Goal: Information Seeking & Learning: Learn about a topic

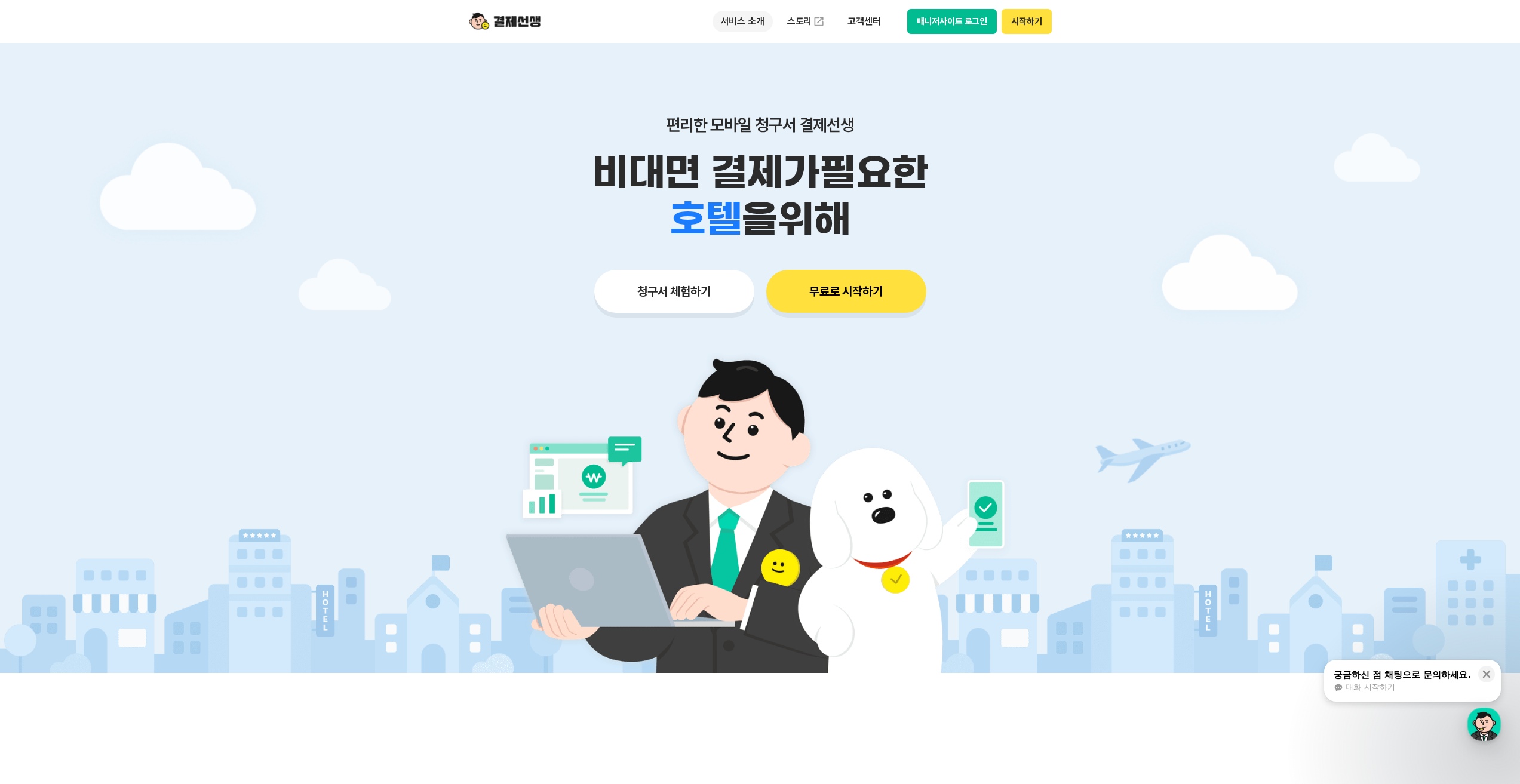
click at [752, 17] on p "서비스 소개" at bounding box center [743, 21] width 60 height 21
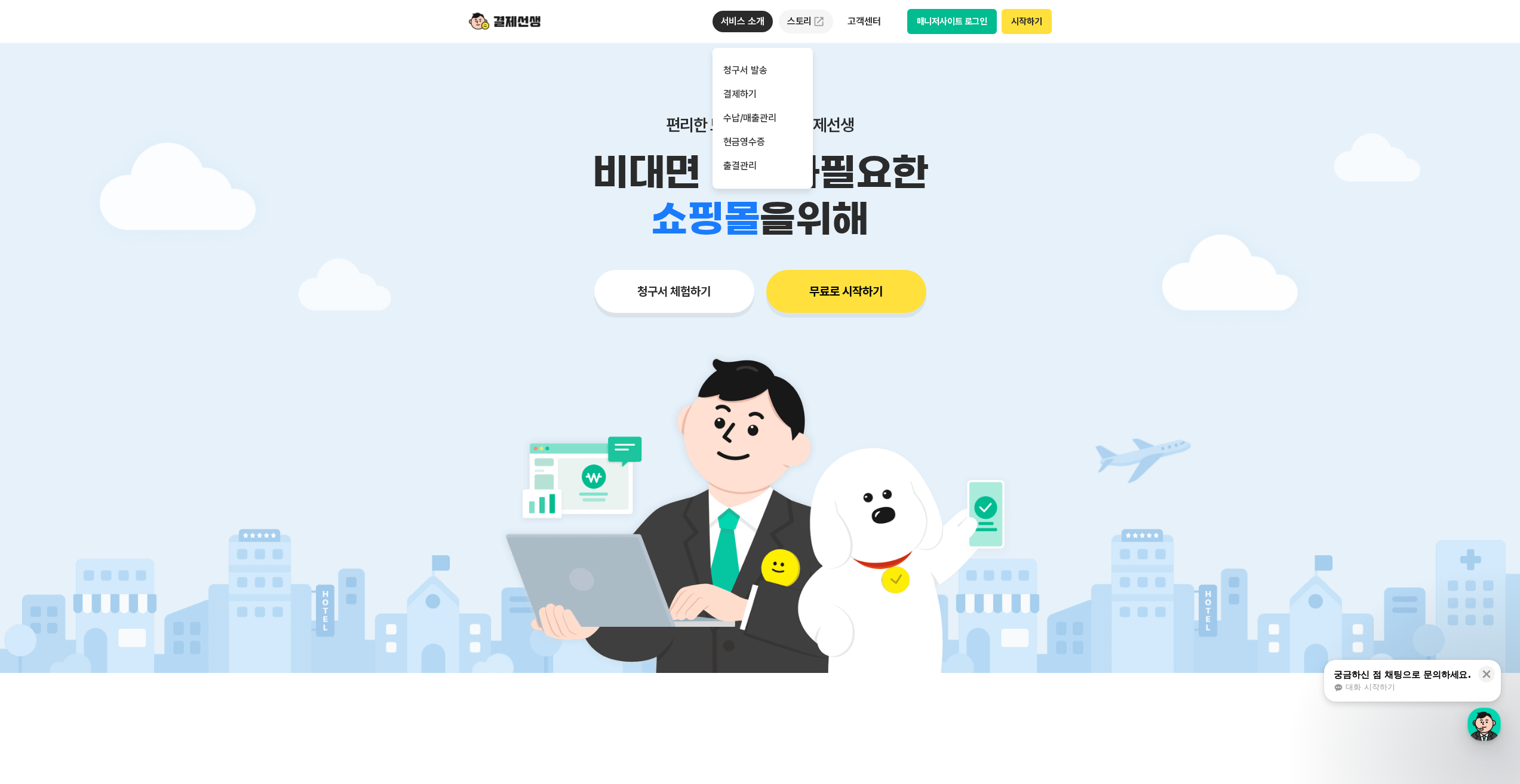
click at [808, 24] on link "스토리" at bounding box center [807, 21] width 55 height 24
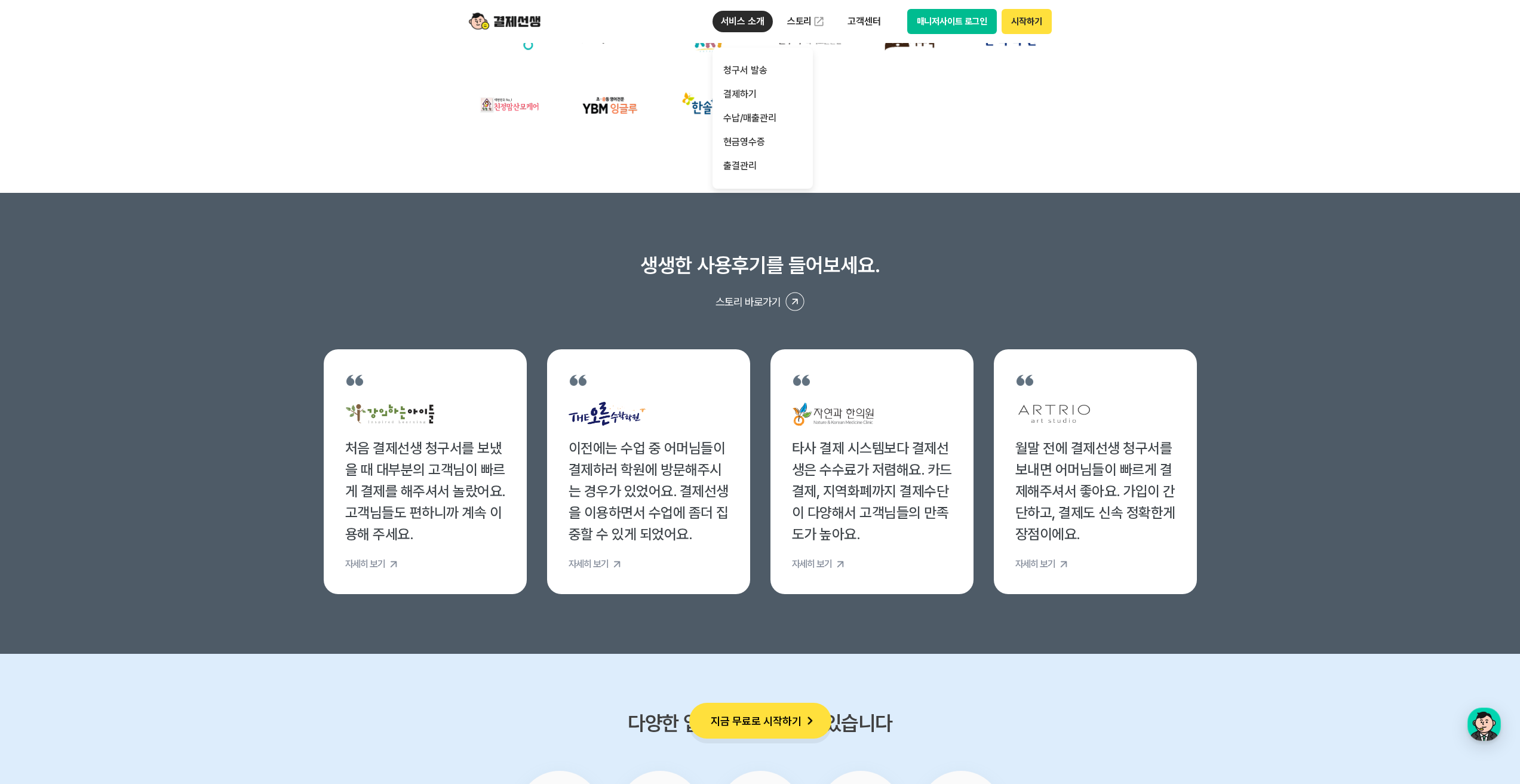
scroll to position [4359, 0]
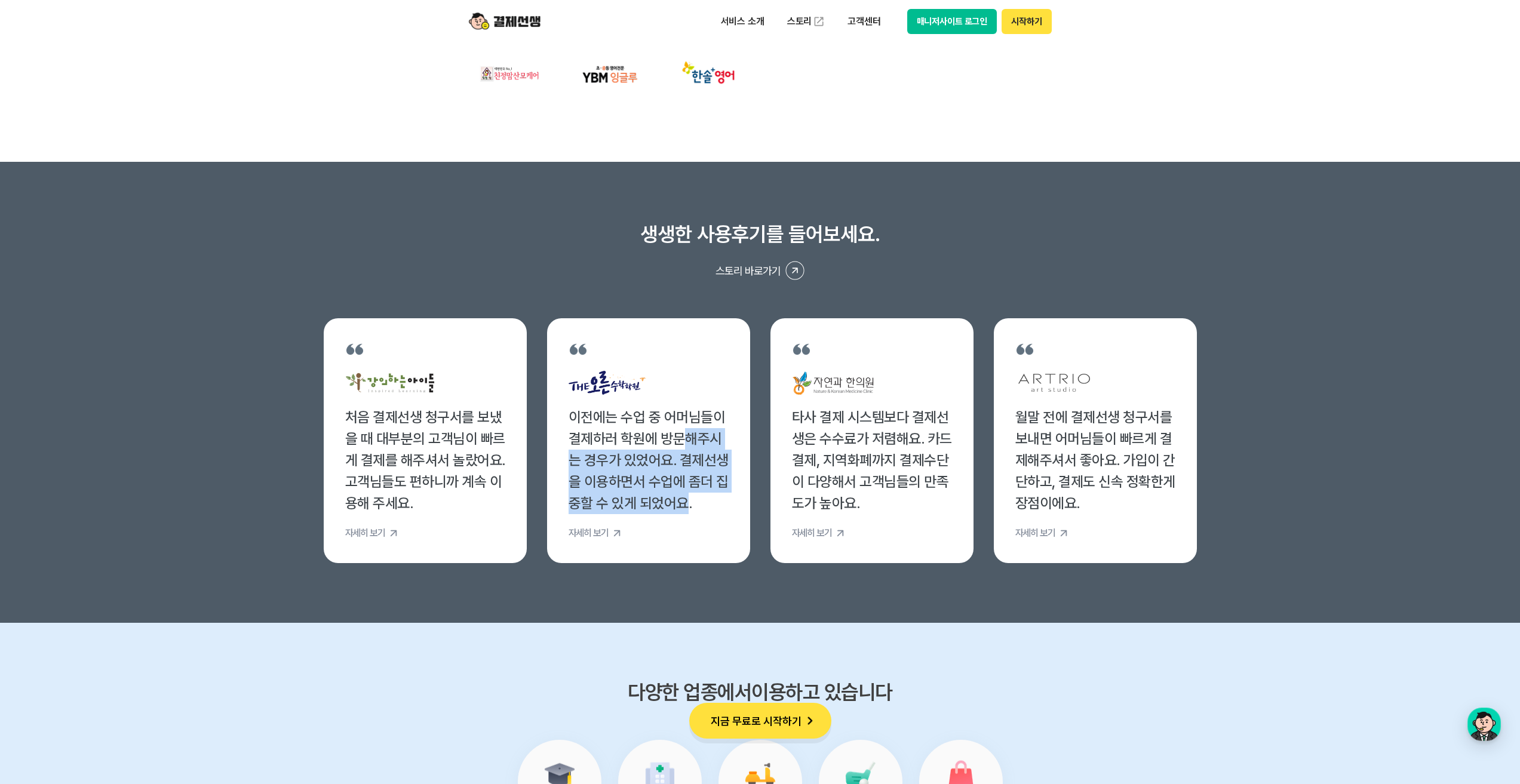
drag, startPoint x: 684, startPoint y: 451, endPoint x: 688, endPoint y: 497, distance: 46.2
click at [688, 497] on div "이전에는 수업 중 어머님들이 결제하러 학원에 방문해주시는 경우가 있었어요. 결제선생을 이용하면서 수업에 좀더 집중할 수 있게 되었어요." at bounding box center [649, 461] width 160 height 108
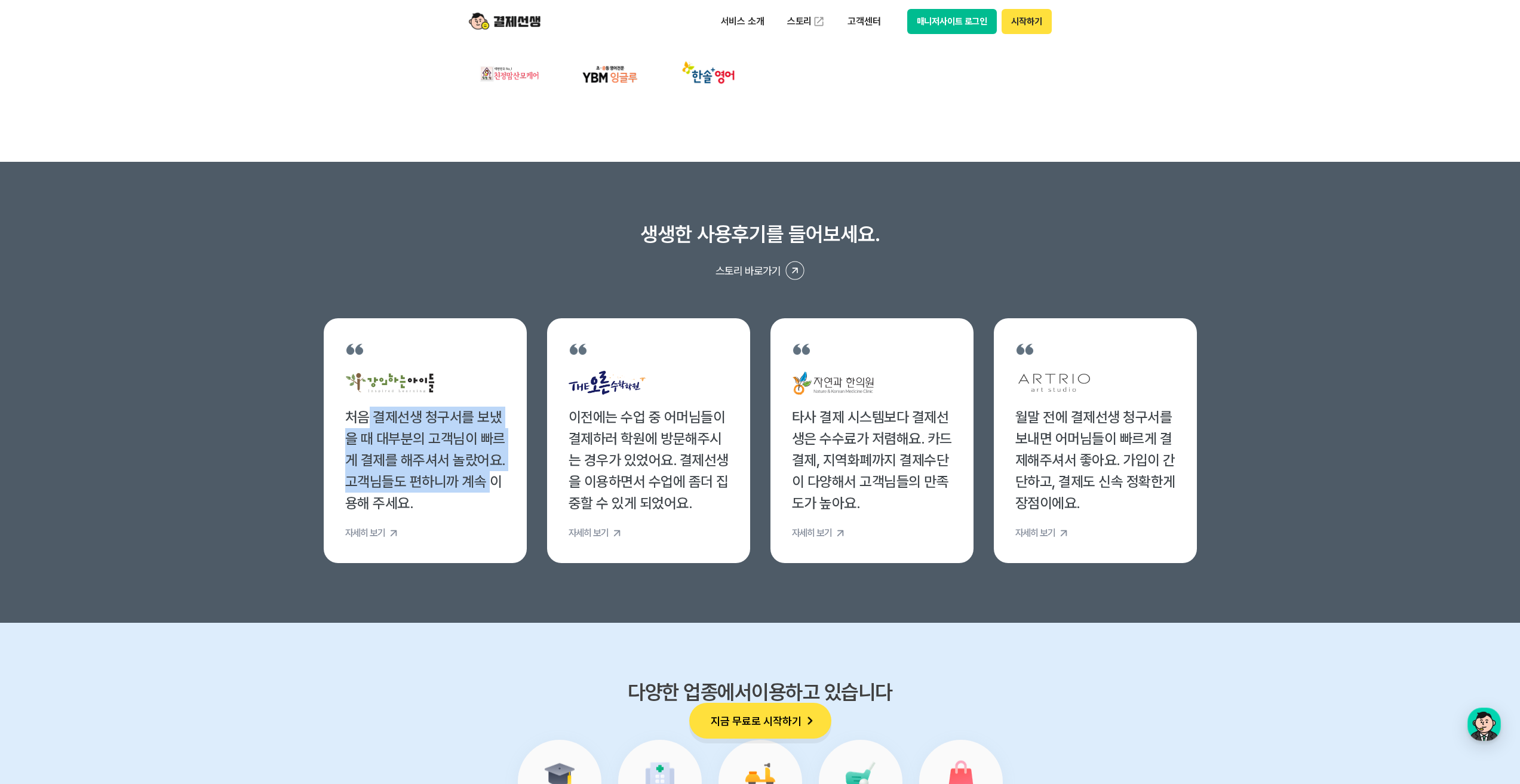
drag, startPoint x: 368, startPoint y: 415, endPoint x: 489, endPoint y: 491, distance: 142.9
click at [489, 491] on div "처음 결제선생 청구서를 보냈을 때 대부분의 고객님이 빠르게 결제를 해주셔서 놀랐어요. 고객님들도 편하니까 계속 이용해 주세요." at bounding box center [426, 461] width 160 height 108
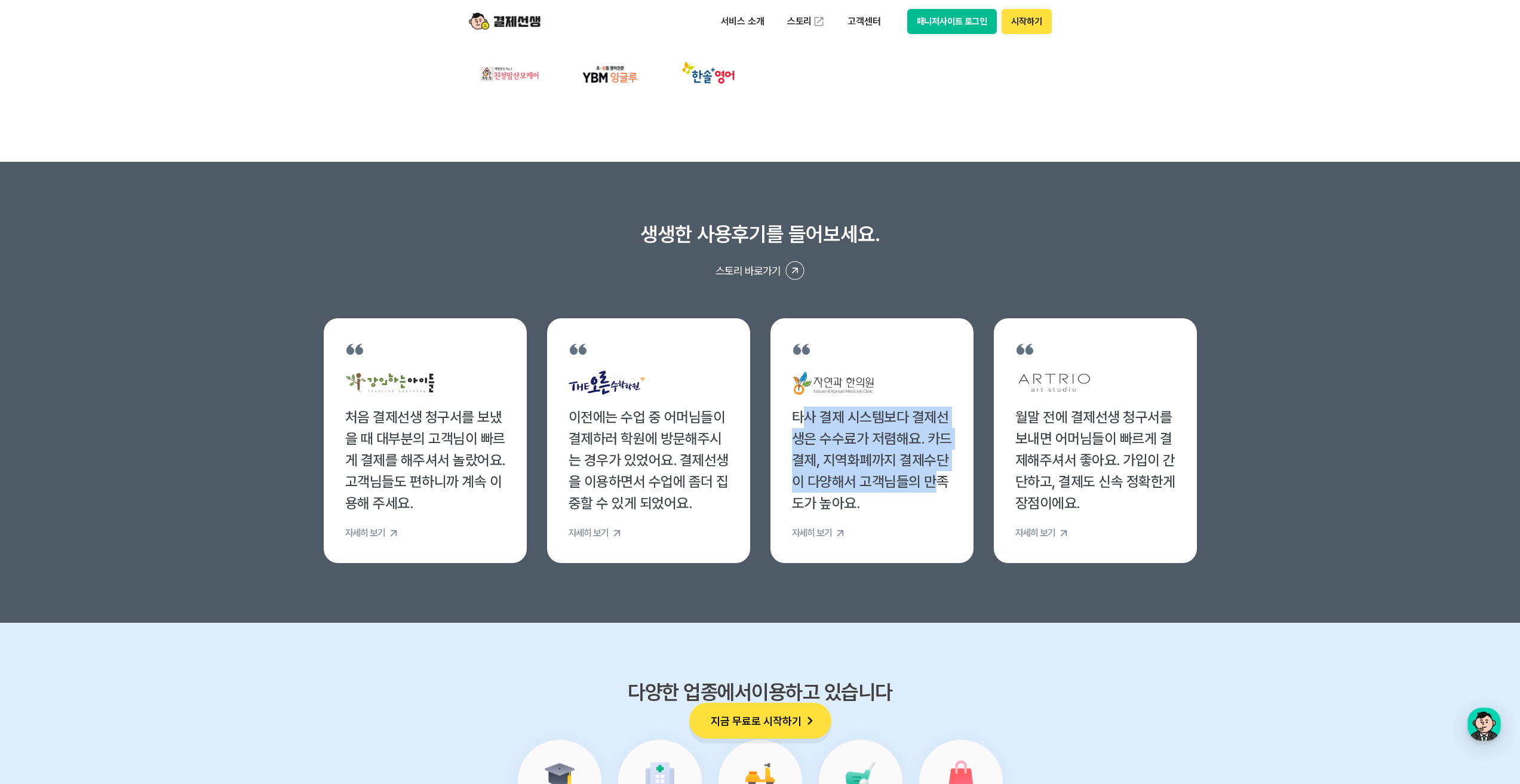
drag, startPoint x: 805, startPoint y: 417, endPoint x: 936, endPoint y: 479, distance: 144.9
click at [936, 479] on div "타사 결제 시스템보다 결제선생은 수수료가 저렴해요. 카드결제, 지역화폐까지 결제수단이 다양해서 고객님들의 만족도가 높아요." at bounding box center [872, 461] width 160 height 108
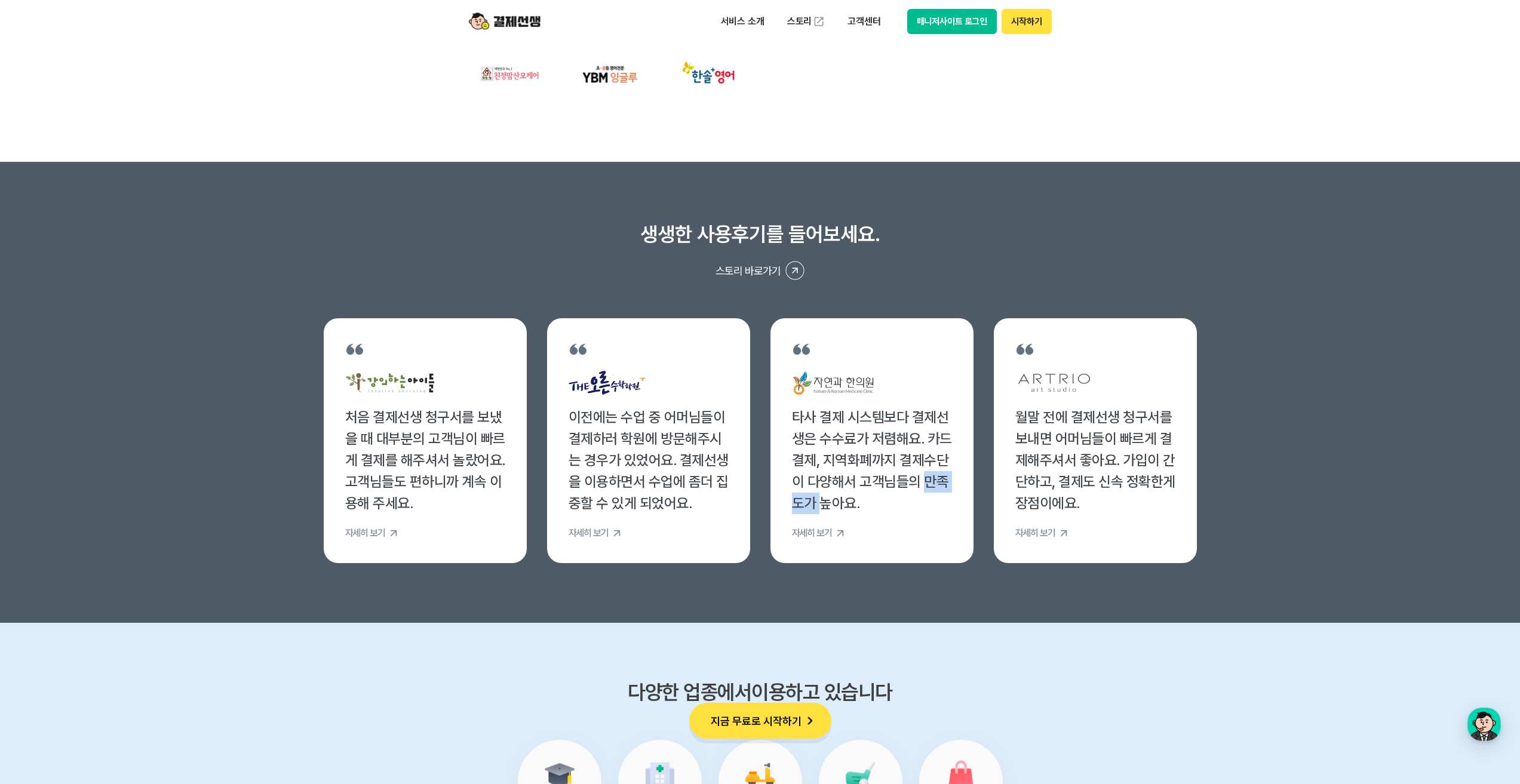
click at [936, 479] on div "타사 결제 시스템보다 결제선생은 수수료가 저렴해요. 카드결제, 지역화폐까지 결제수단이 다양해서 고객님들의 만족도가 높아요." at bounding box center [872, 461] width 160 height 108
click at [934, 486] on div "타사 결제 시스템보다 결제선생은 수수료가 저렴해요. 카드결제, 지역화폐까지 결제수단이 다양해서 고객님들의 만족도가 높아요." at bounding box center [872, 461] width 160 height 108
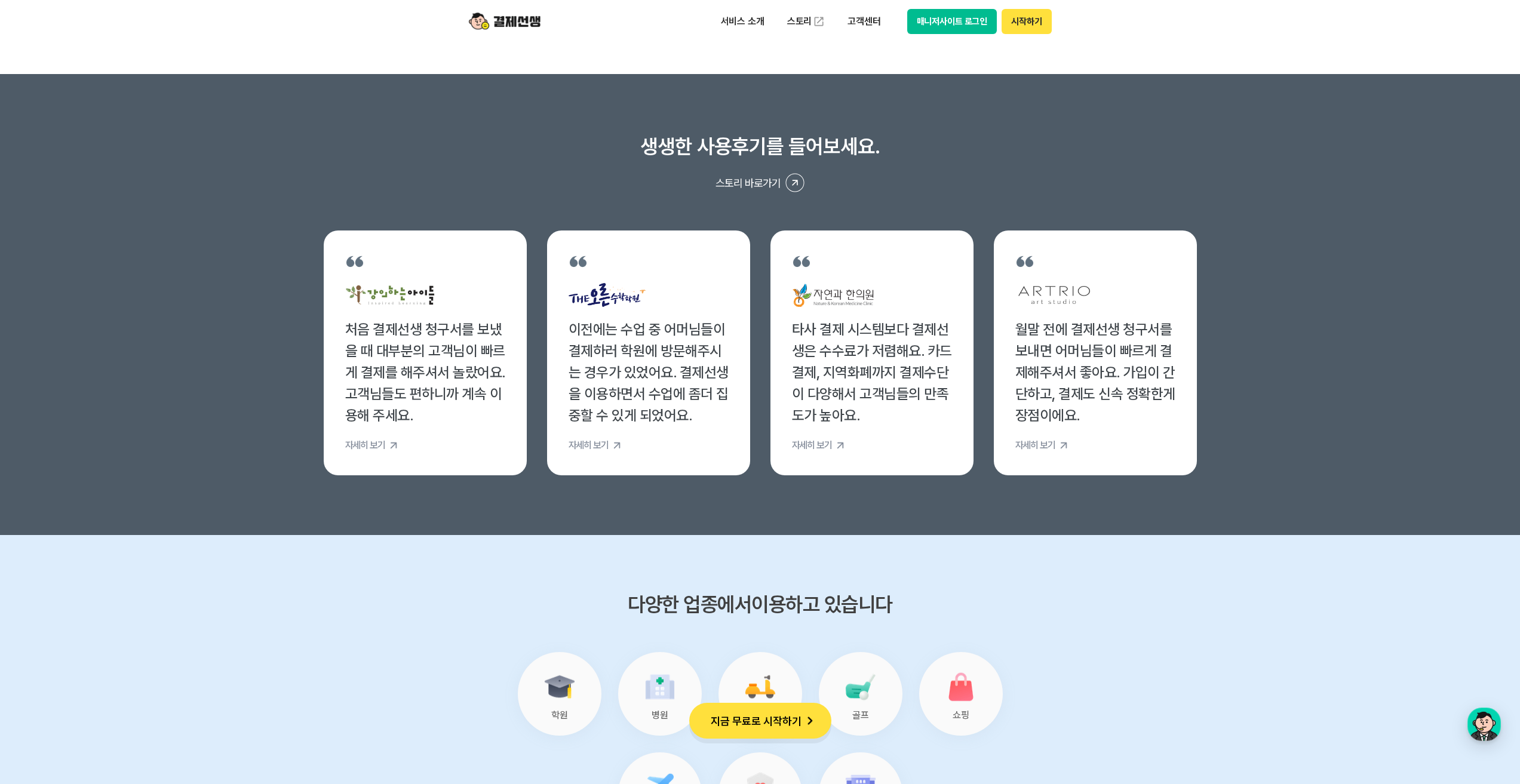
scroll to position [4419, 0]
